Goal: Transaction & Acquisition: Purchase product/service

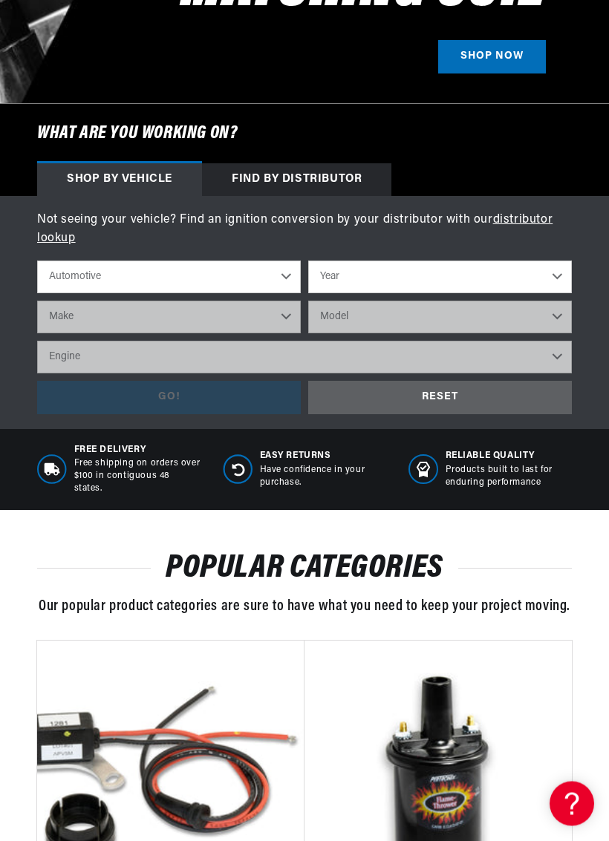
scroll to position [373, 0]
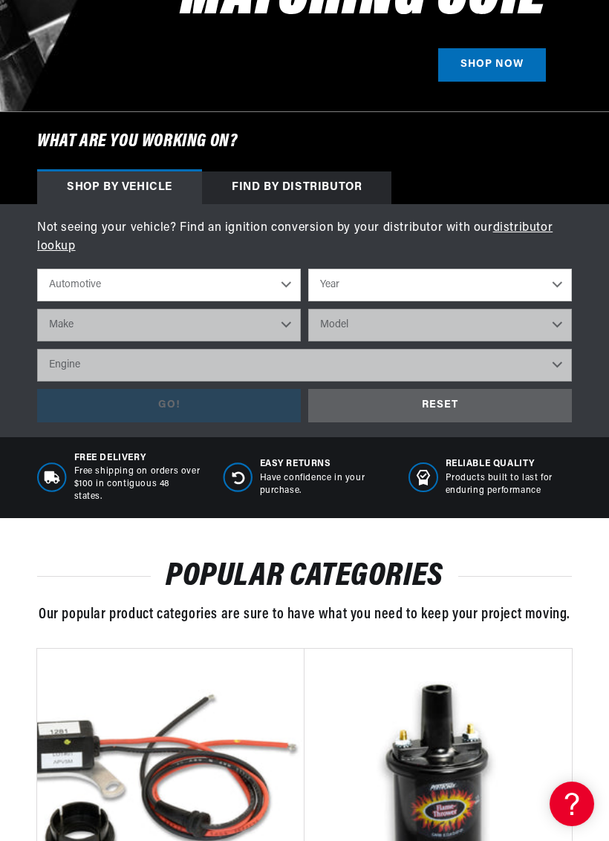
click at [562, 281] on select "Year 2022 2021 2020 2019 2018 2017 2016 2015 2014 2013 2012 2011 2010 2009 2008…" at bounding box center [440, 285] width 264 height 33
select select "1969"
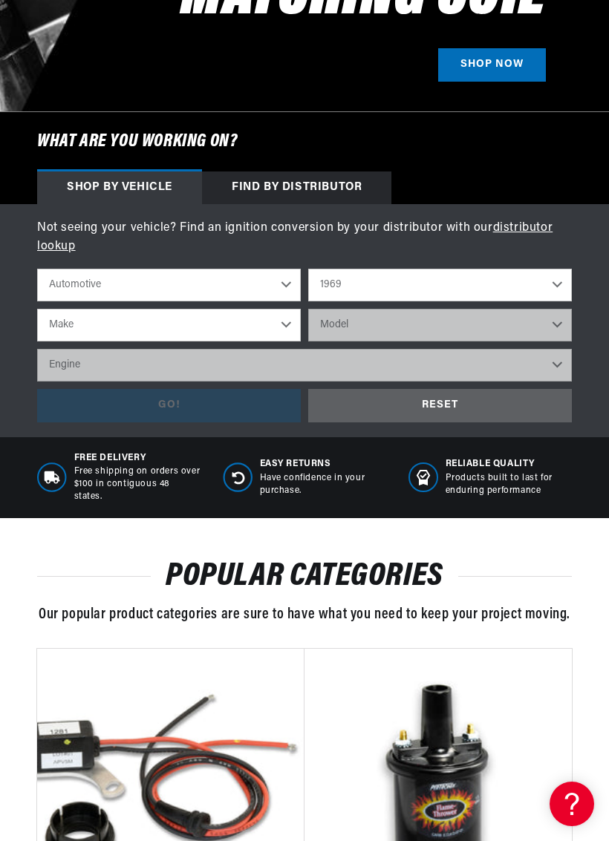
click at [583, 340] on div "Not seeing your vehicle? Find an ignition conversion by your distributor with o…" at bounding box center [304, 320] width 609 height 203
click at [290, 275] on select "Automotive Agricultural Industrial Marine Motorcycle" at bounding box center [169, 285] width 264 height 33
click at [289, 327] on select "Make Alfa Romeo American Motors Aston Martin Austin Austin Healey Avanti BMW Bu…" at bounding box center [169, 325] width 264 height 33
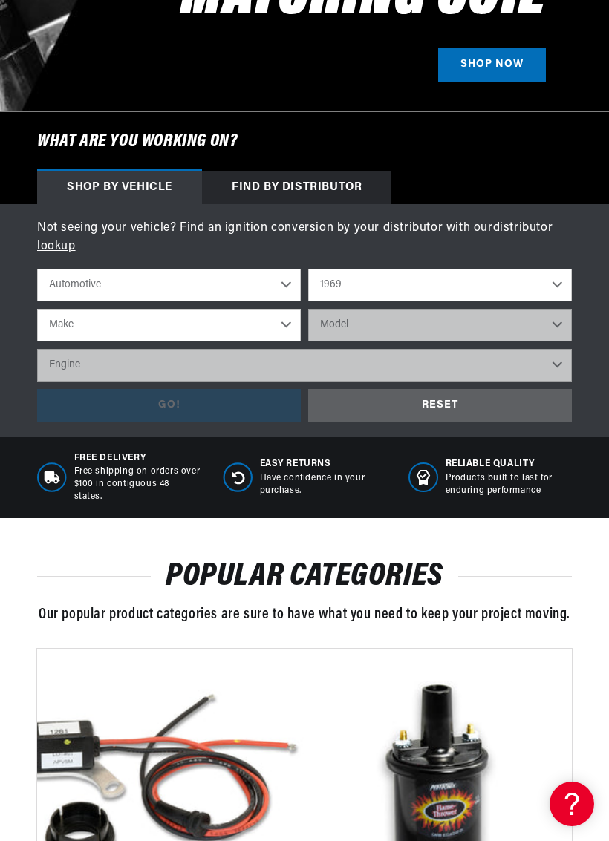
select select "[GEOGRAPHIC_DATA]"
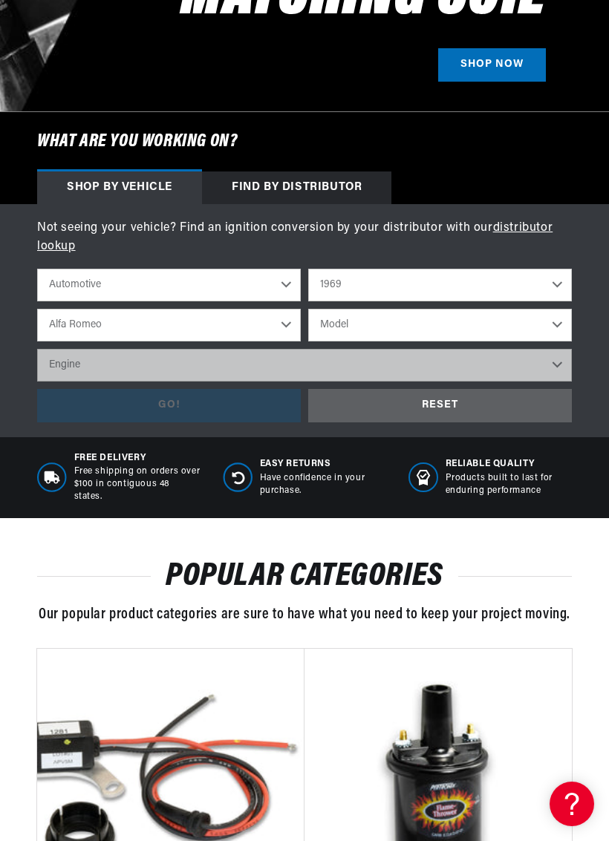
scroll to position [0, 950]
click at [561, 322] on select "Model Barracuda Belvedere Fury Fury I Fury II Fury III GTX Road Runner Satellit…" at bounding box center [440, 325] width 264 height 33
select select "Road-Runner"
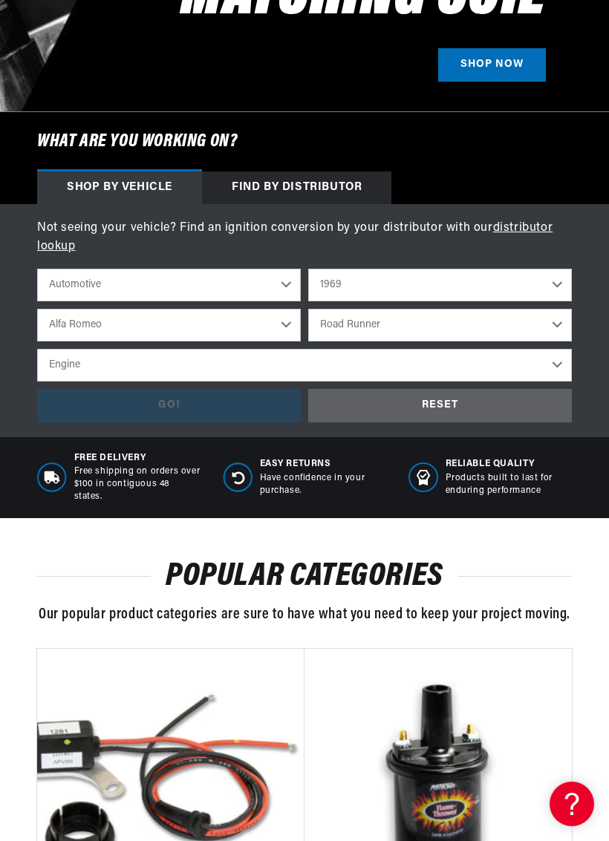
click at [564, 366] on select "Engine 383cid / 6.3L 426cid / 7.0L 440cid / 7.2L" at bounding box center [304, 365] width 535 height 33
select select "383cid-6.3L"
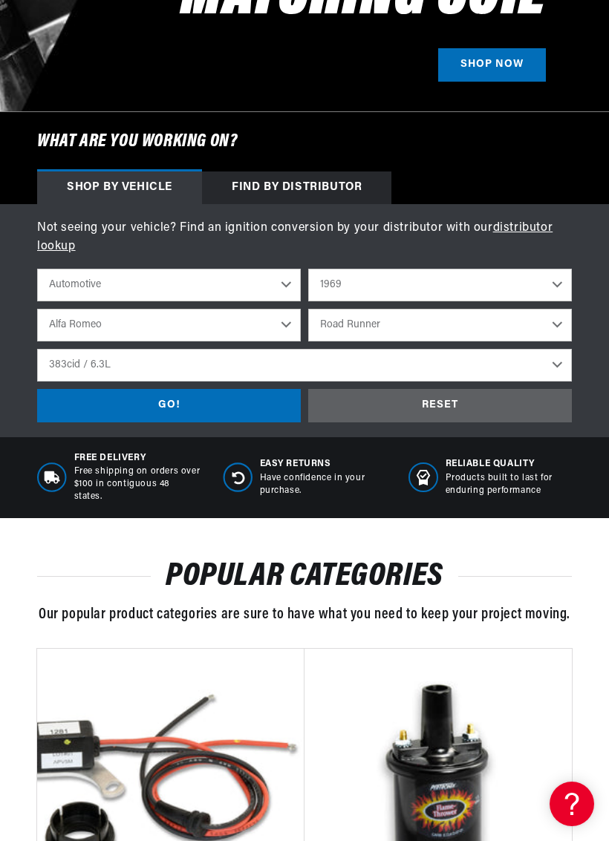
scroll to position [0, 475]
click at [180, 399] on div "GO!" at bounding box center [169, 405] width 264 height 33
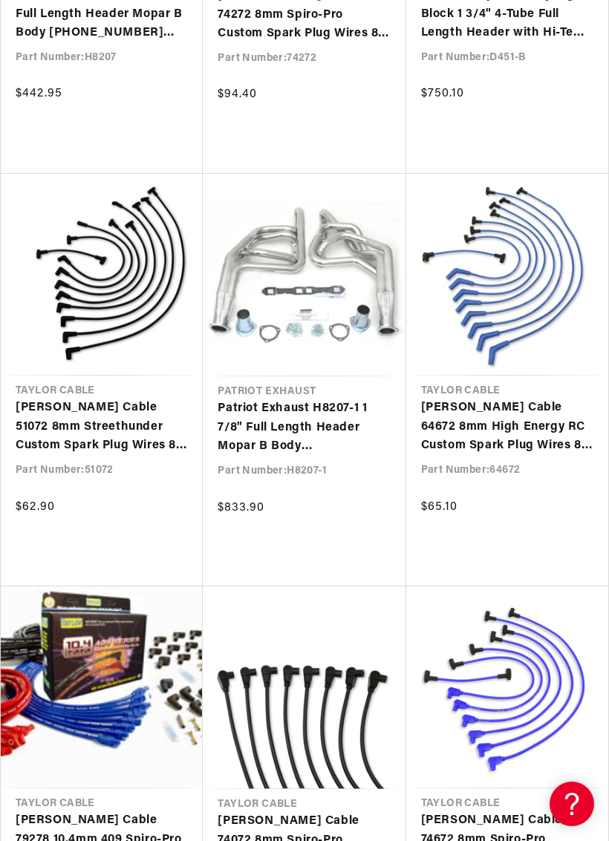
scroll to position [0, 475]
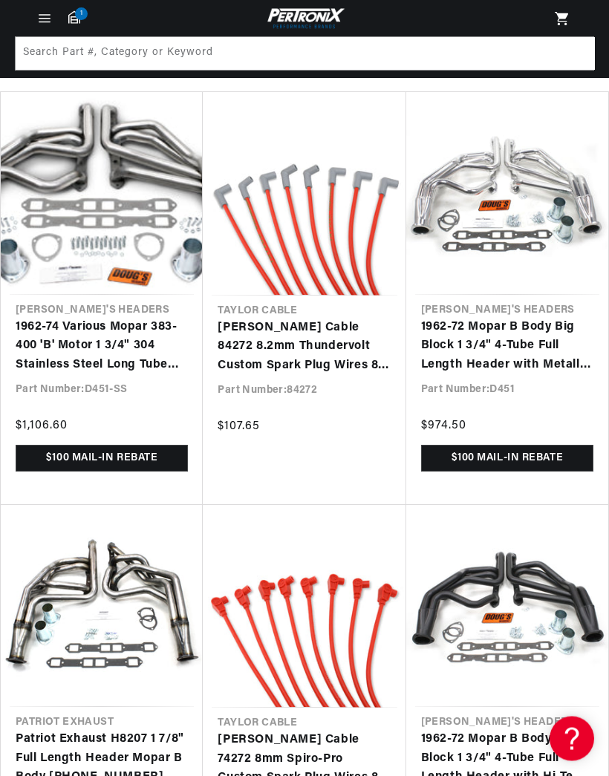
click at [313, 338] on link "[PERSON_NAME] Cable 84272 8.2mm Thundervolt Custom Spark Plug Wires 8 cyl red" at bounding box center [304, 347] width 173 height 57
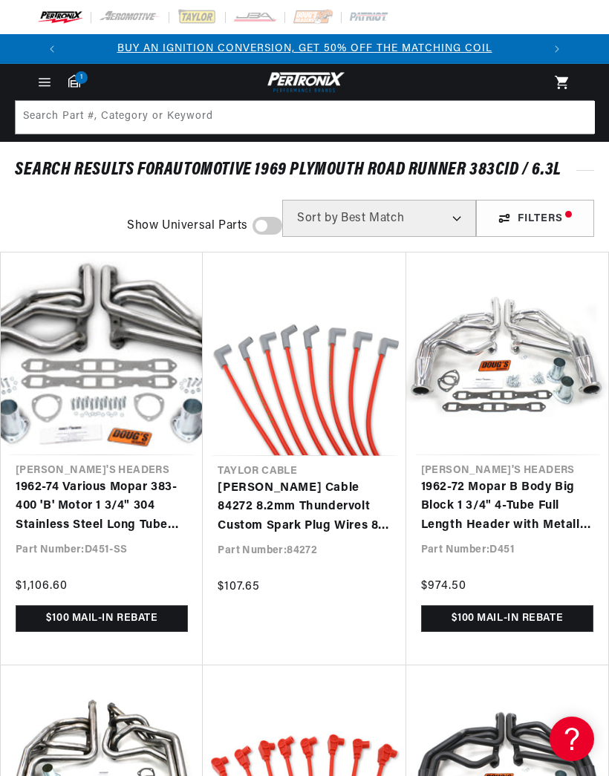
scroll to position [160, 0]
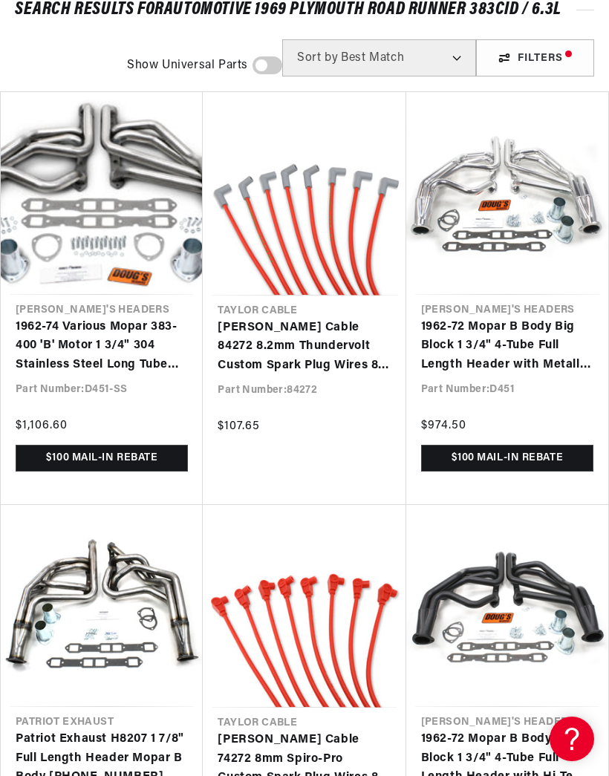
click at [333, 322] on link "[PERSON_NAME] Cable 84272 8.2mm Thundervolt Custom Spark Plug Wires 8 cyl red" at bounding box center [304, 347] width 173 height 57
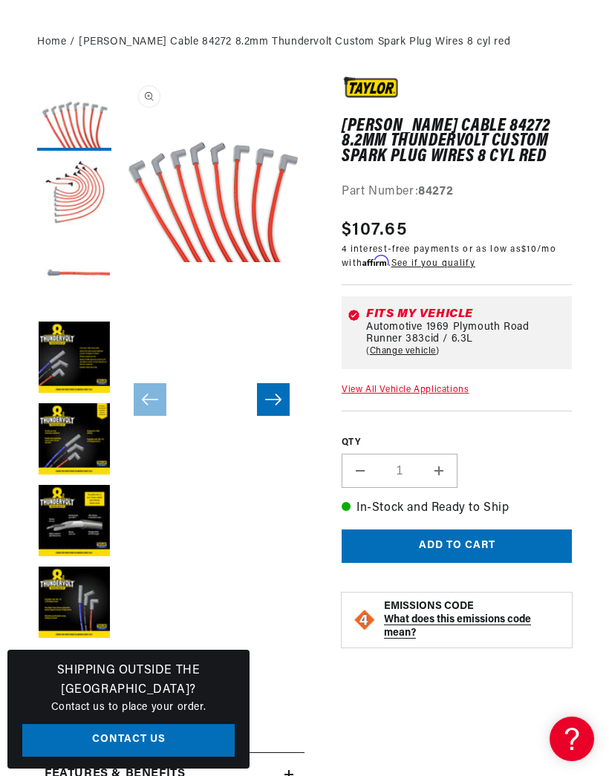
scroll to position [149, 0]
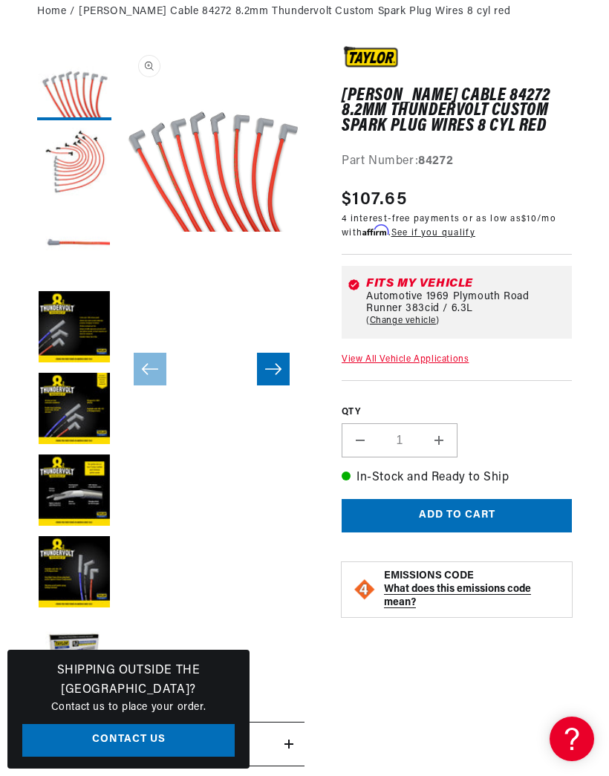
click at [58, 316] on button "Load image 4 in gallery view" at bounding box center [74, 328] width 74 height 74
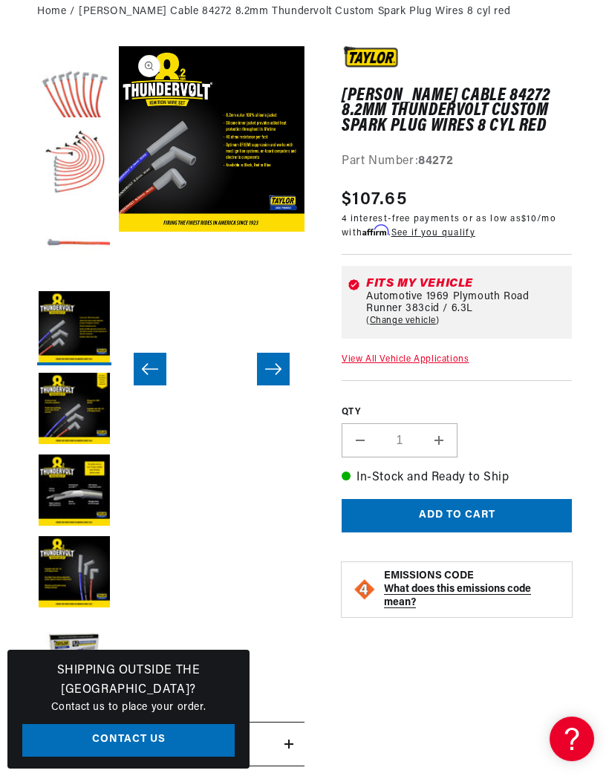
scroll to position [0, 0]
click at [119, 232] on button "Open media 4 in modal" at bounding box center [119, 232] width 0 height 0
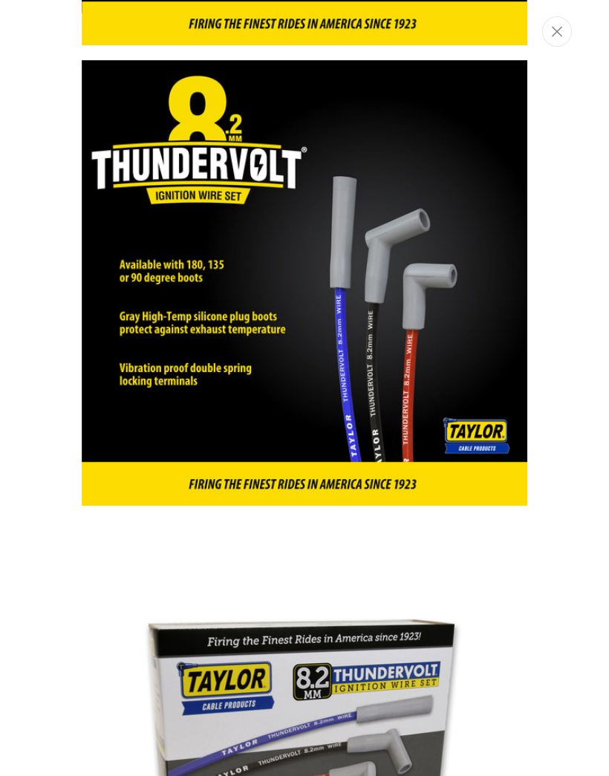
scroll to position [2724, 0]
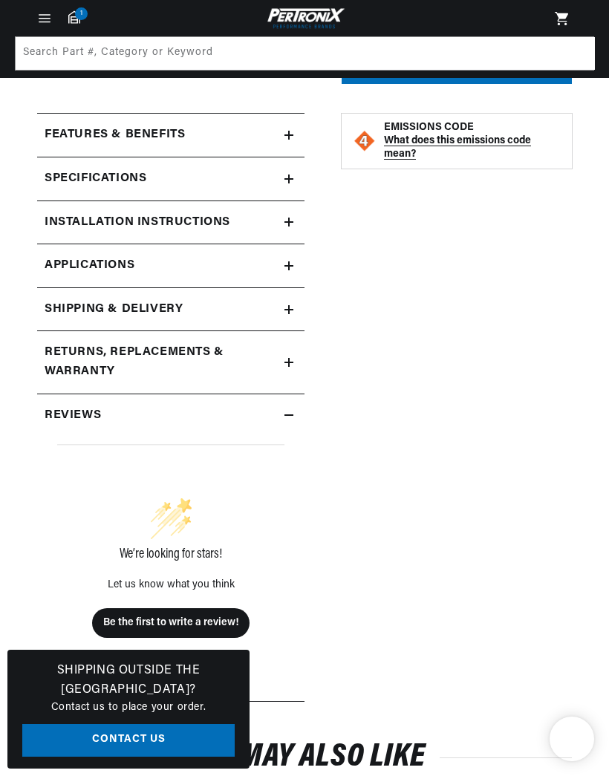
click at [295, 136] on summary "Features & Benefits" at bounding box center [170, 135] width 267 height 43
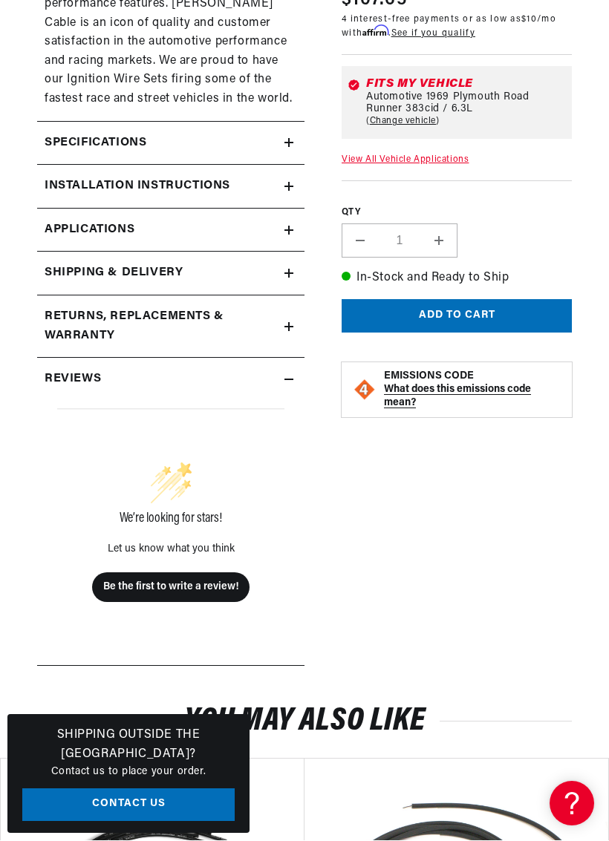
click at [286, 139] on icon at bounding box center [288, 143] width 9 height 9
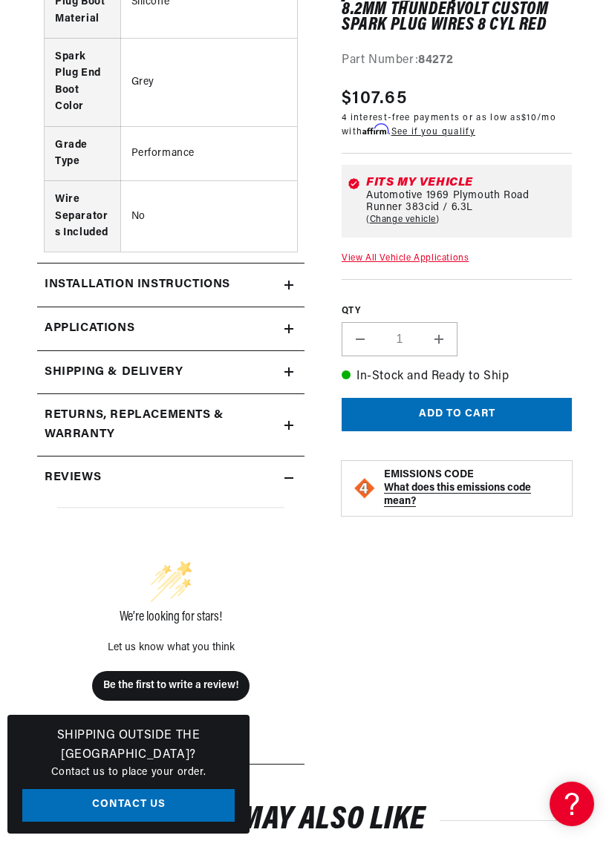
scroll to position [0, 475]
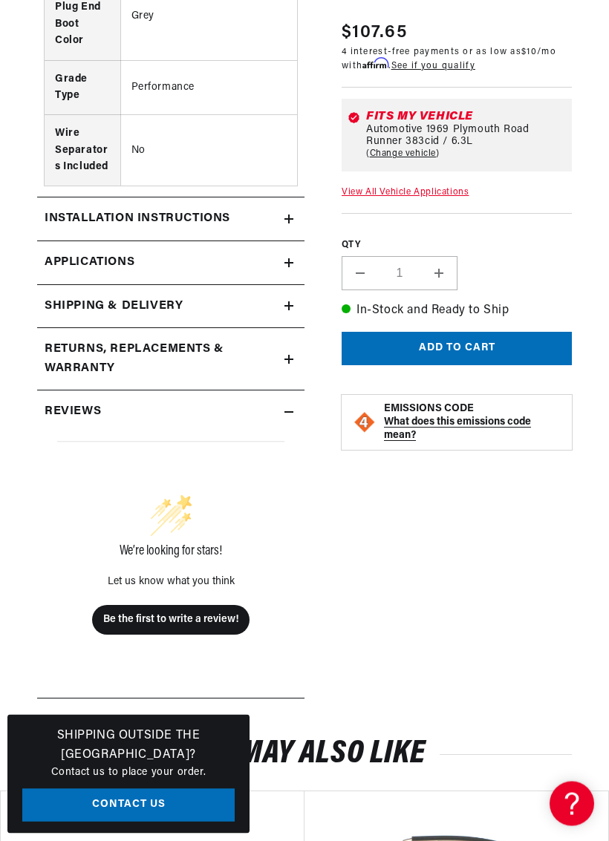
click at [285, 215] on icon at bounding box center [288, 219] width 9 height 9
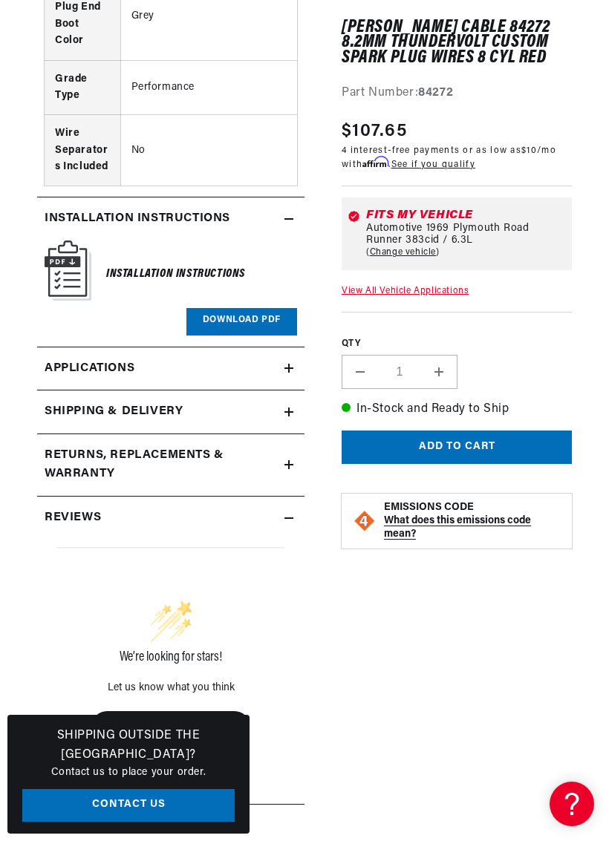
click at [241, 308] on link "Download PDF" at bounding box center [241, 321] width 111 height 27
